Goal: Navigation & Orientation: Find specific page/section

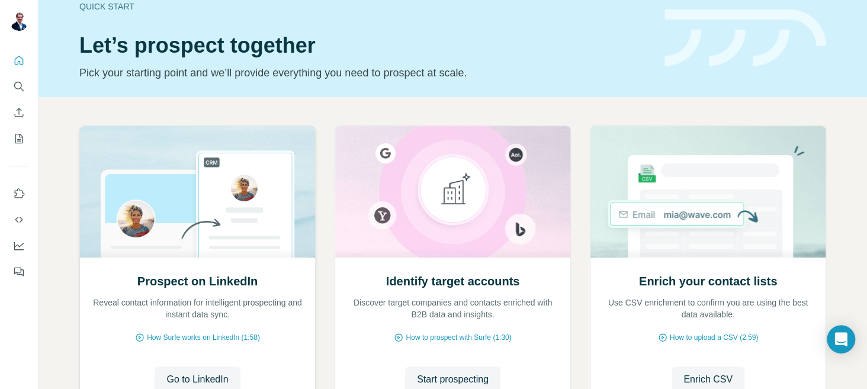
scroll to position [4, 0]
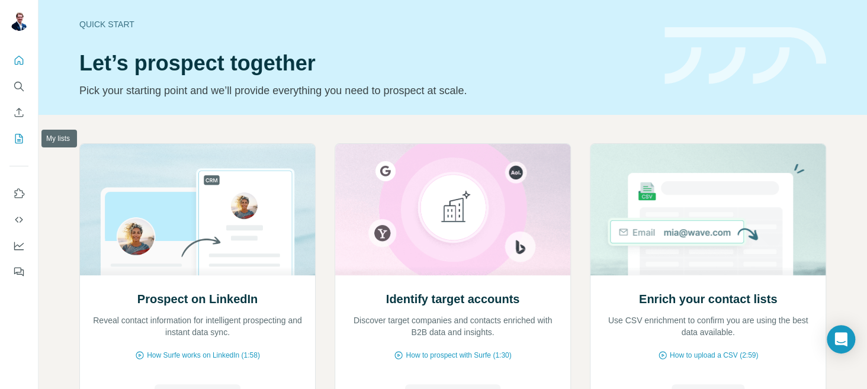
click at [15, 136] on icon "My lists" at bounding box center [19, 138] width 8 height 9
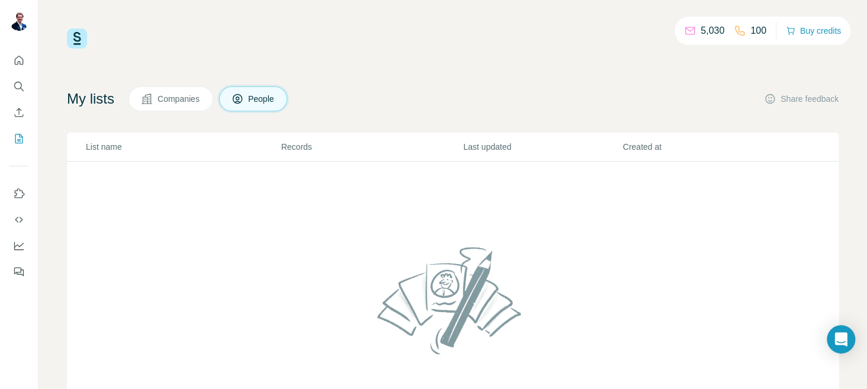
click at [182, 98] on span "Companies" at bounding box center [179, 99] width 43 height 12
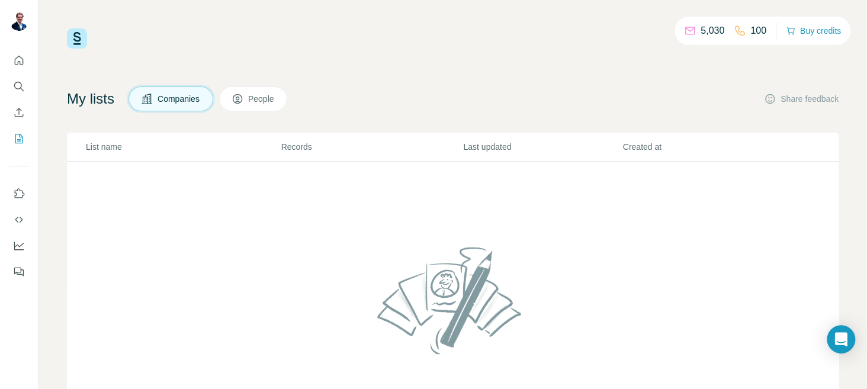
click at [250, 98] on button "People" at bounding box center [253, 98] width 69 height 25
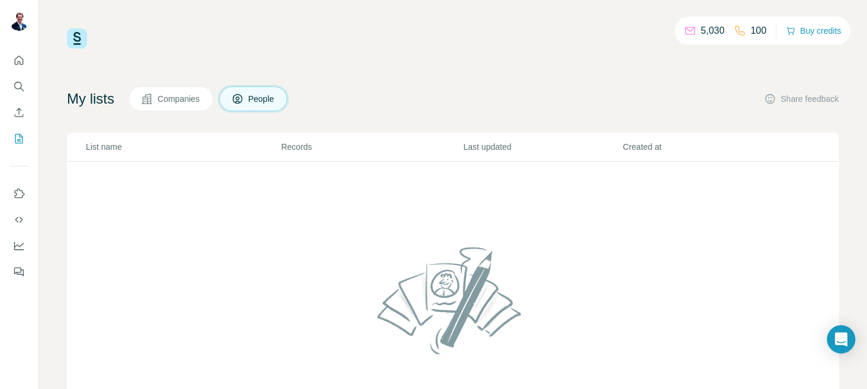
click at [359, 65] on div "5,030 100 Buy credits My lists Companies People Share feedback List name Record…" at bounding box center [453, 240] width 772 height 424
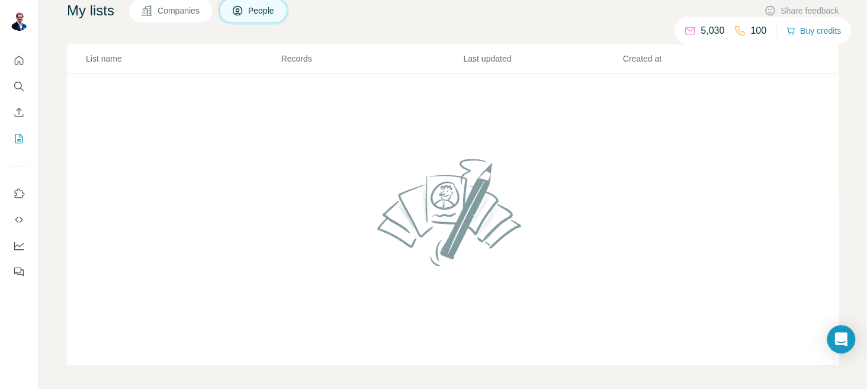
scroll to position [91, 0]
click at [837, 341] on icon "Open Intercom Messenger" at bounding box center [841, 339] width 14 height 15
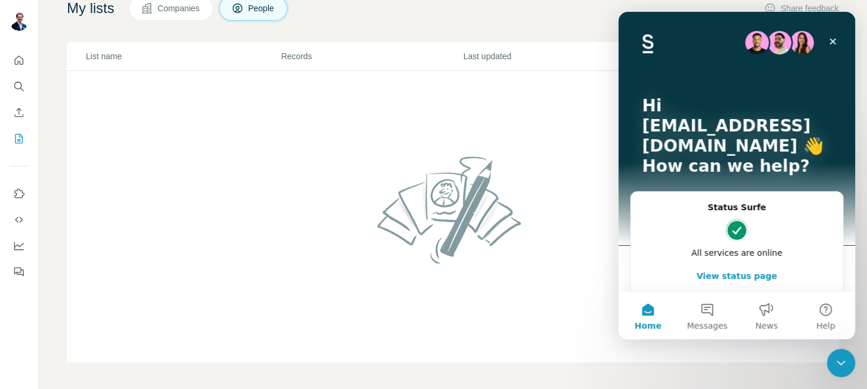
scroll to position [0, 0]
click at [833, 42] on icon "Close" at bounding box center [833, 41] width 7 height 7
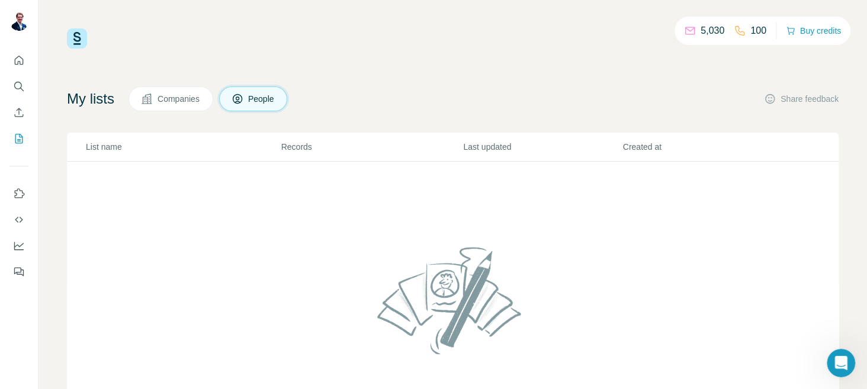
click at [701, 30] on p "5,030" at bounding box center [713, 31] width 24 height 14
click at [17, 222] on icon "Use Surfe API" at bounding box center [19, 220] width 12 height 12
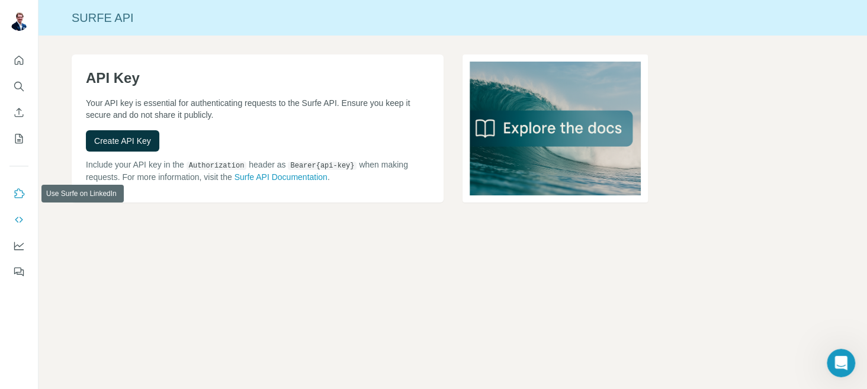
click at [19, 190] on icon "Use Surfe on LinkedIn" at bounding box center [20, 192] width 10 height 9
click at [20, 63] on icon "Quick start" at bounding box center [19, 60] width 9 height 9
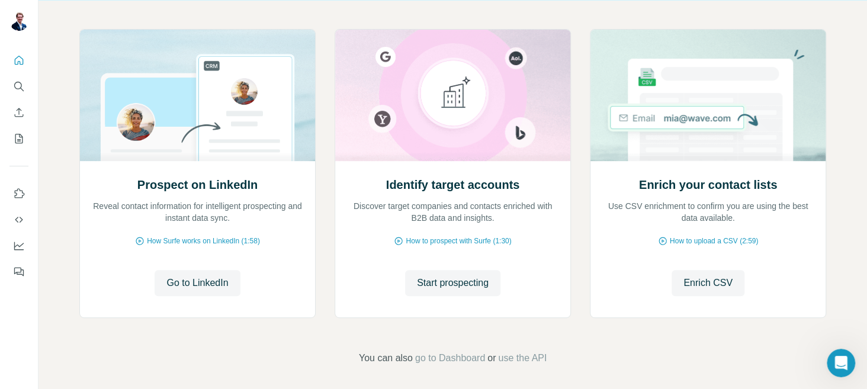
scroll to position [118, 0]
click at [196, 285] on span "Go to LinkedIn" at bounding box center [197, 282] width 62 height 14
click at [21, 245] on icon "Dashboard" at bounding box center [18, 245] width 9 height 5
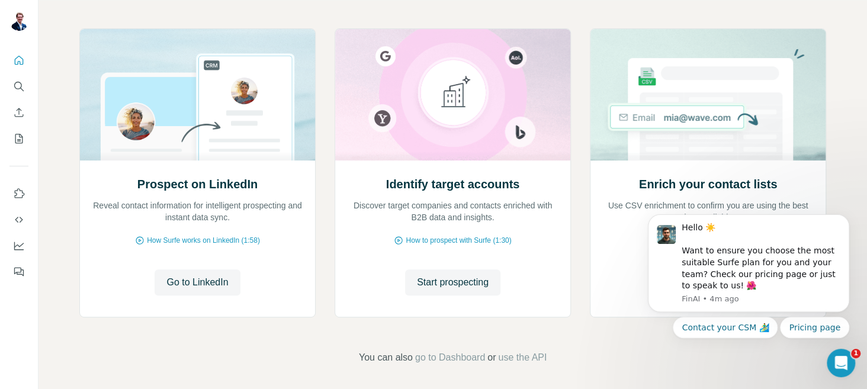
scroll to position [0, 0]
click at [842, 216] on button "Dismiss notification" at bounding box center [845, 217] width 15 height 15
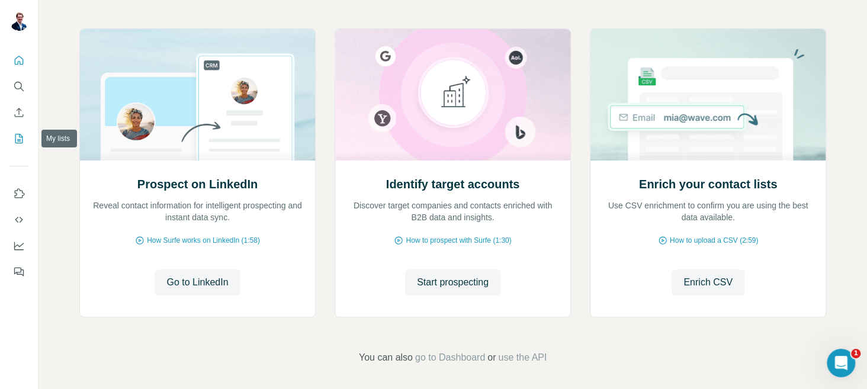
click at [21, 137] on icon "My lists" at bounding box center [19, 139] width 12 height 12
